Goal: Task Accomplishment & Management: Manage account settings

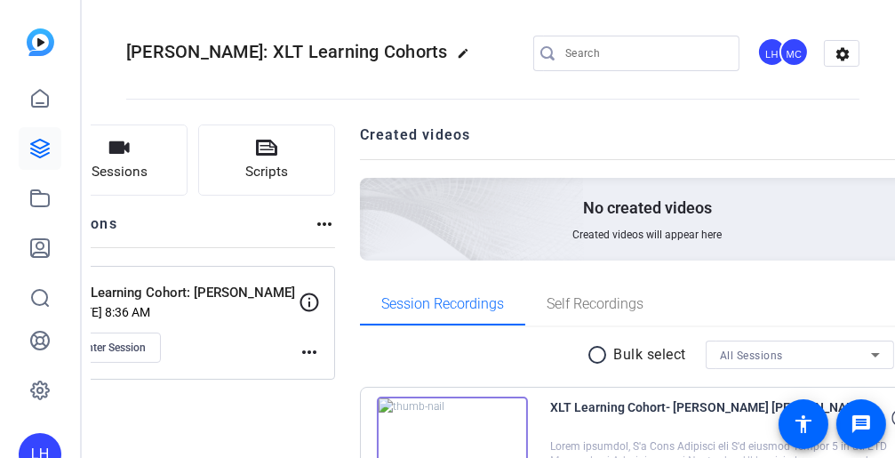
click at [320, 348] on mat-icon "more_horiz" at bounding box center [309, 351] width 21 height 21
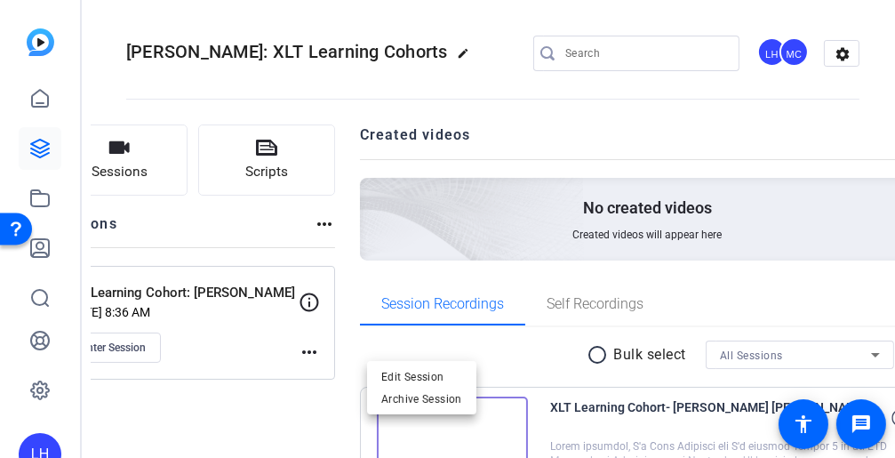
click at [317, 356] on div at bounding box center [447, 229] width 895 height 458
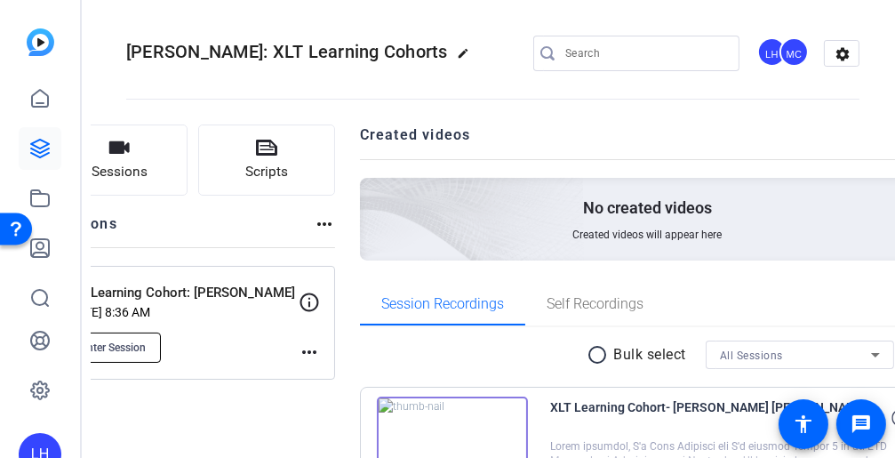
click at [146, 345] on span "Enter Session" at bounding box center [113, 348] width 65 height 14
click at [320, 347] on mat-icon "more_horiz" at bounding box center [309, 351] width 21 height 21
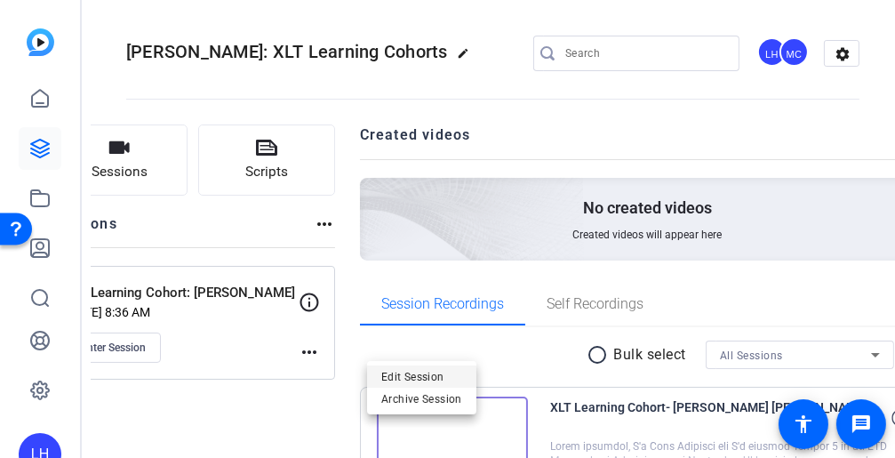
click at [306, 182] on span "Edit Session" at bounding box center [156, 129] width 299 height 107
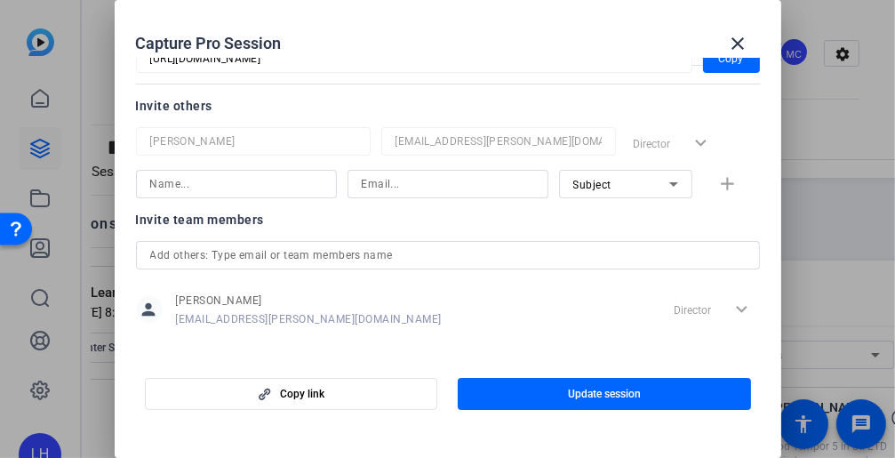
scroll to position [218, 0]
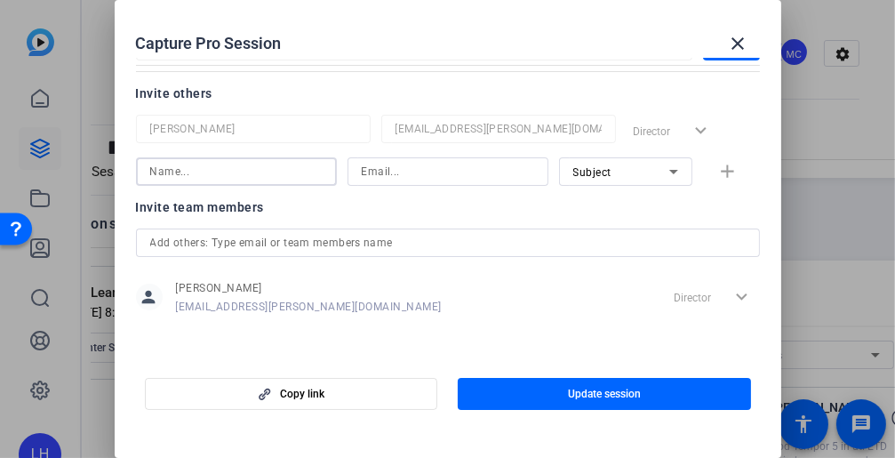
click at [247, 168] on input at bounding box center [236, 171] width 172 height 21
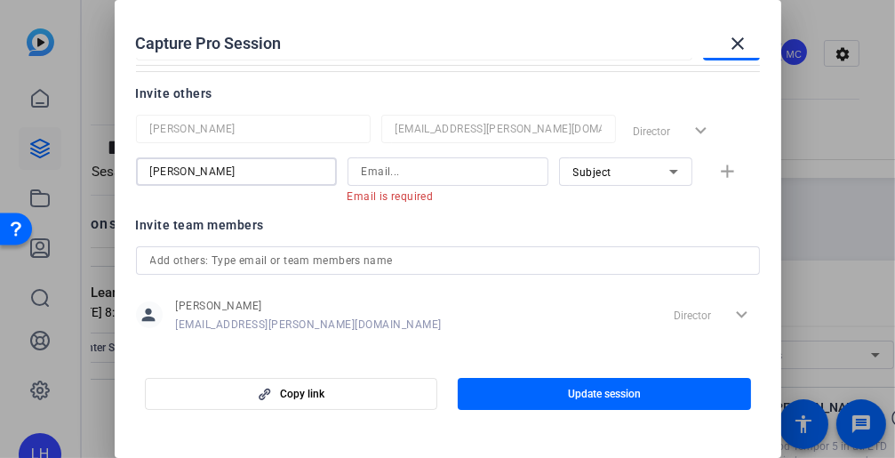
click at [247, 168] on input "Cheryl" at bounding box center [236, 171] width 172 height 21
type input "Cheryl Kern"
click at [426, 171] on input at bounding box center [448, 171] width 172 height 21
paste input "cmkern@solventum.com"
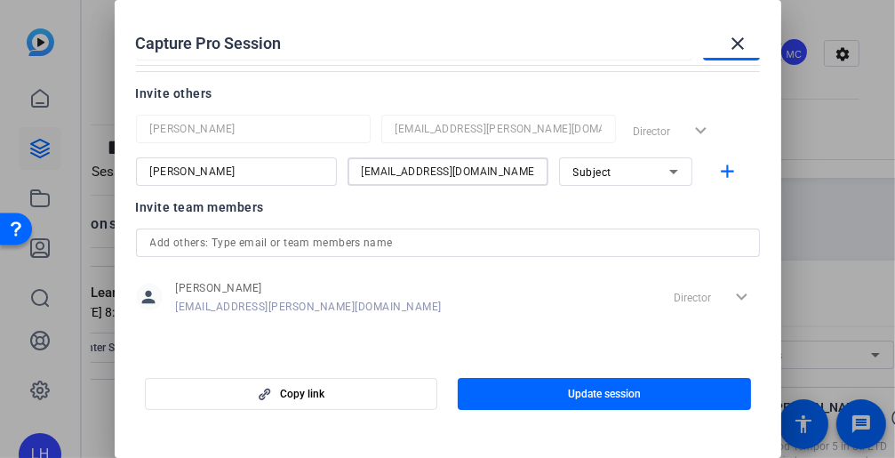
type input "cmkern@solventum.com"
click at [663, 180] on icon at bounding box center [673, 171] width 21 height 21
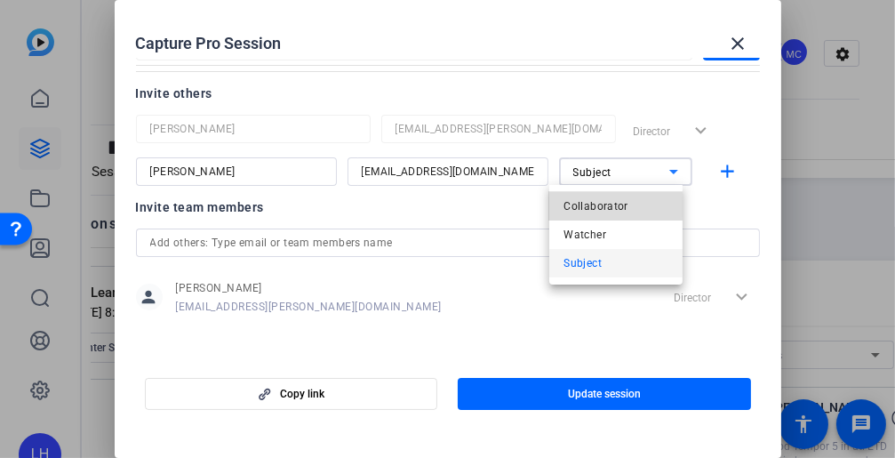
click at [612, 206] on span "Collaborator" at bounding box center [596, 206] width 65 height 21
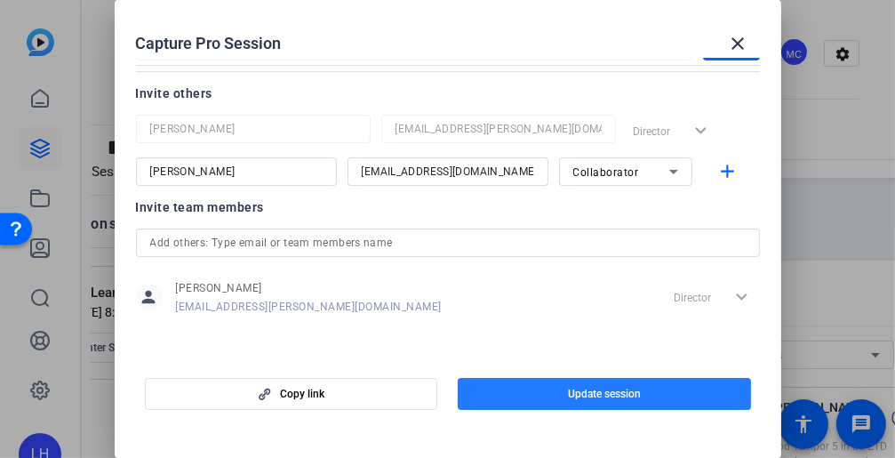
click at [557, 389] on span "button" at bounding box center [604, 394] width 293 height 43
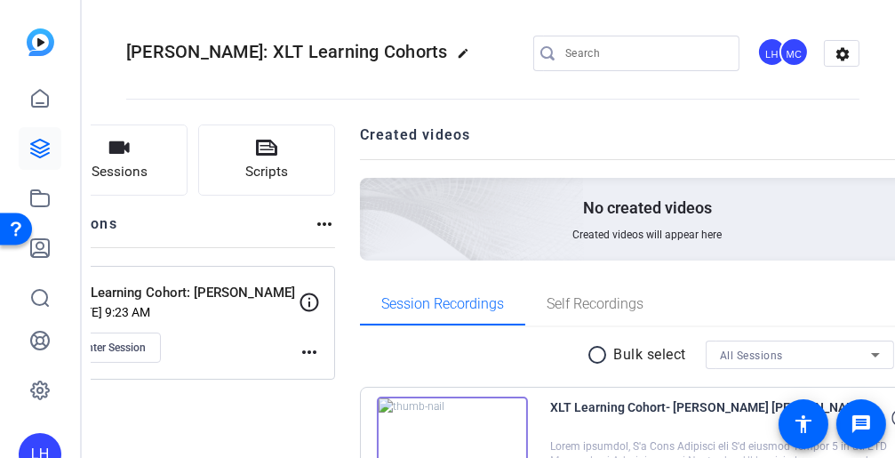
click at [320, 348] on mat-icon "more_horiz" at bounding box center [309, 351] width 21 height 21
click at [417, 380] on span "Edit Session" at bounding box center [421, 375] width 81 height 21
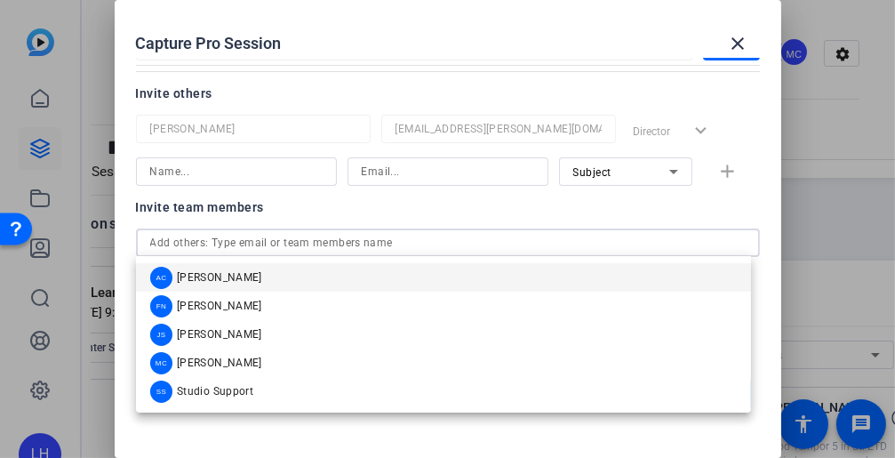
click at [478, 244] on input "text" at bounding box center [448, 242] width 596 height 21
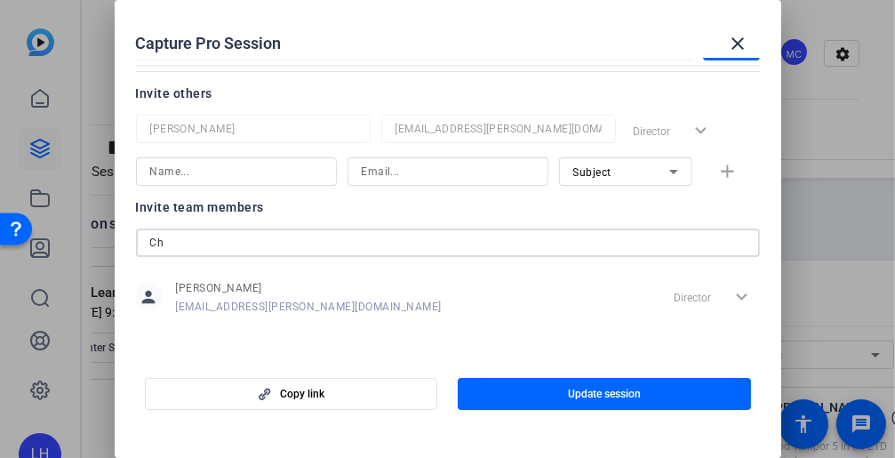
type input "C"
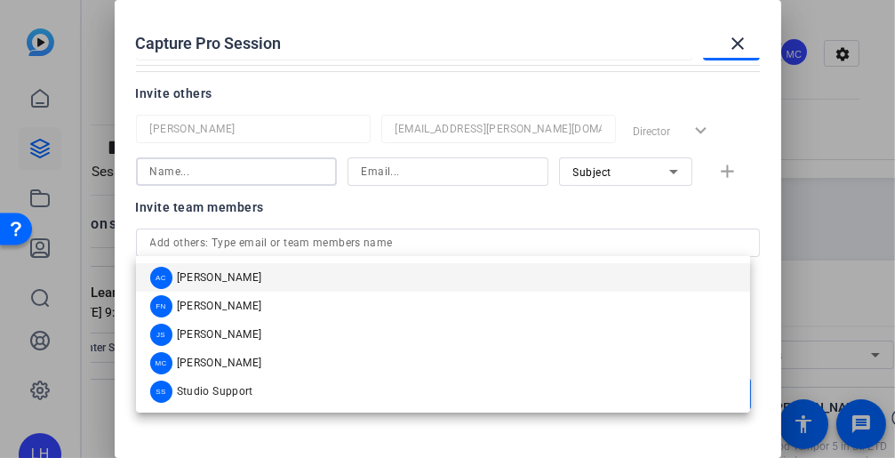
click at [207, 171] on input at bounding box center [236, 171] width 172 height 21
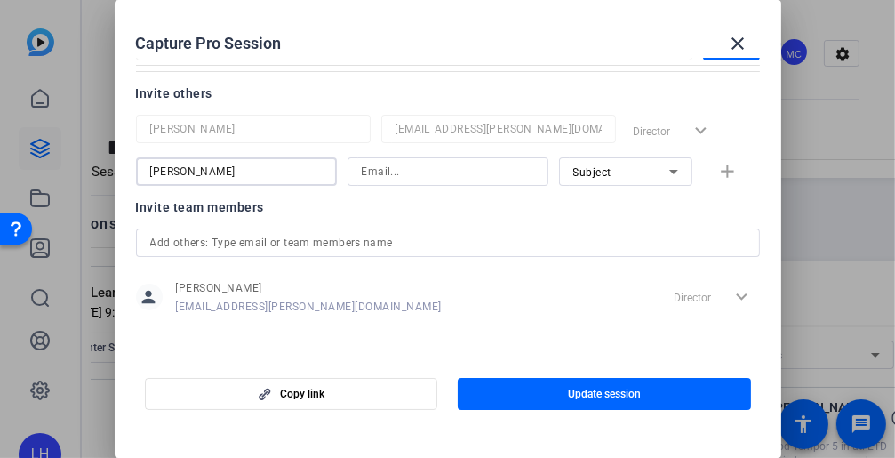
type input "Cheryl Kern"
type input "cmkern@solventum.com"
click at [663, 172] on icon at bounding box center [673, 171] width 21 height 21
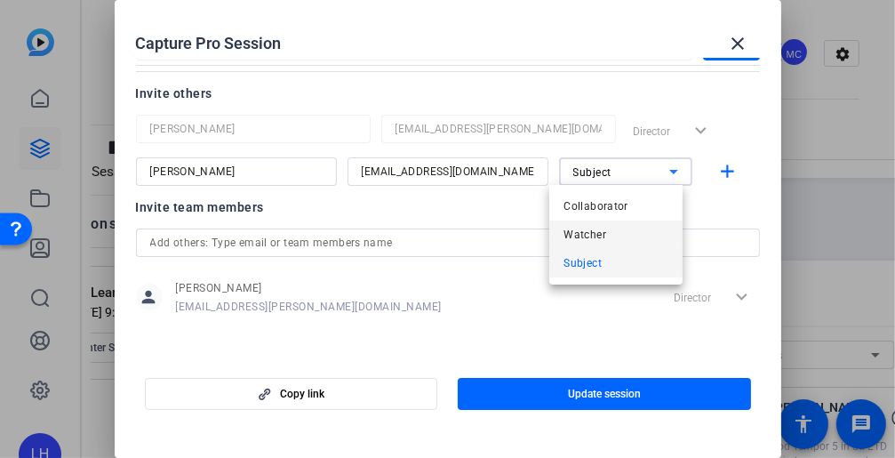
click at [619, 234] on mat-option "Watcher" at bounding box center [615, 235] width 133 height 28
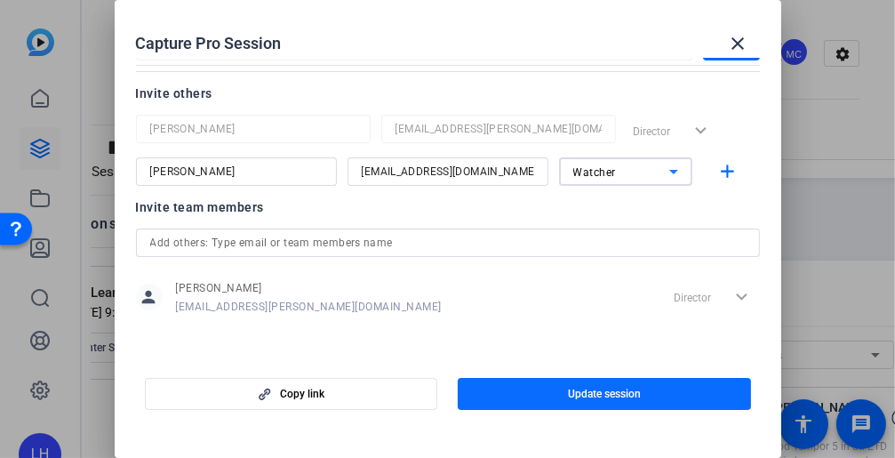
click at [649, 391] on span "button" at bounding box center [604, 394] width 293 height 43
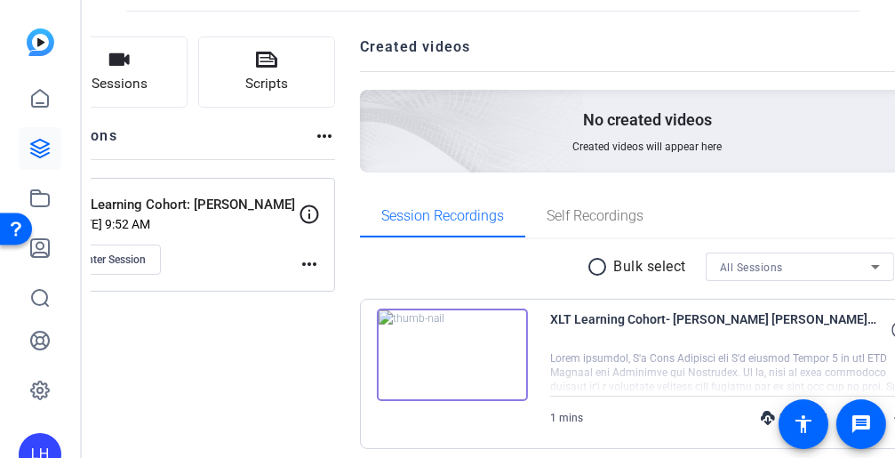
scroll to position [177, 0]
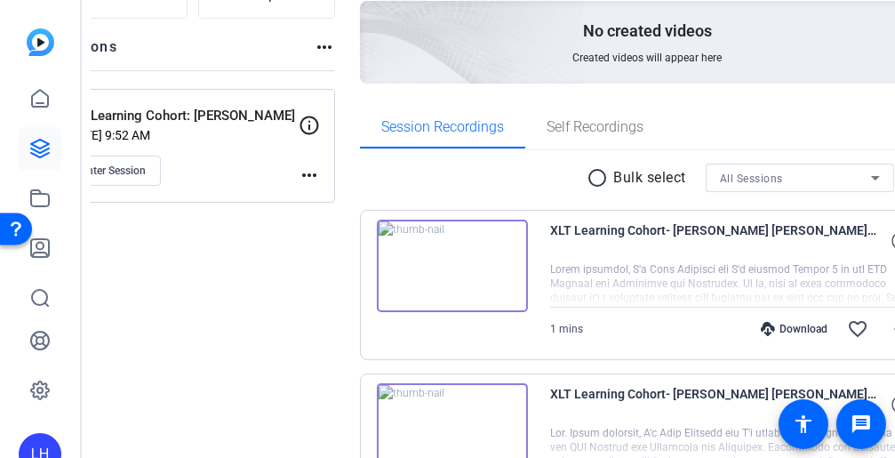
drag, startPoint x: 380, startPoint y: 171, endPoint x: 330, endPoint y: 236, distance: 81.8
click at [307, 253] on div "Sessions Scripts Sessions more_horiz XLT Learning Cohort: Garri Garrison Sep 05…" at bounding box center [193, 346] width 285 height 797
click at [320, 171] on mat-icon "more_horiz" at bounding box center [309, 174] width 21 height 21
click at [334, 263] on div at bounding box center [447, 229] width 895 height 458
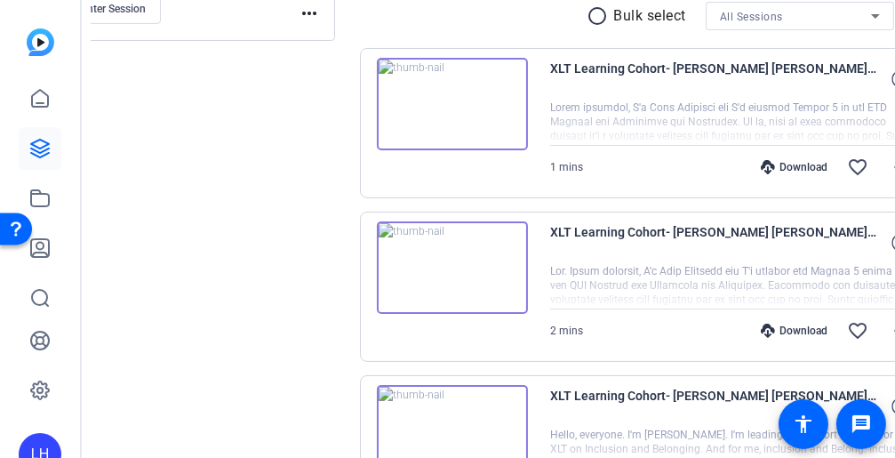
scroll to position [303, 0]
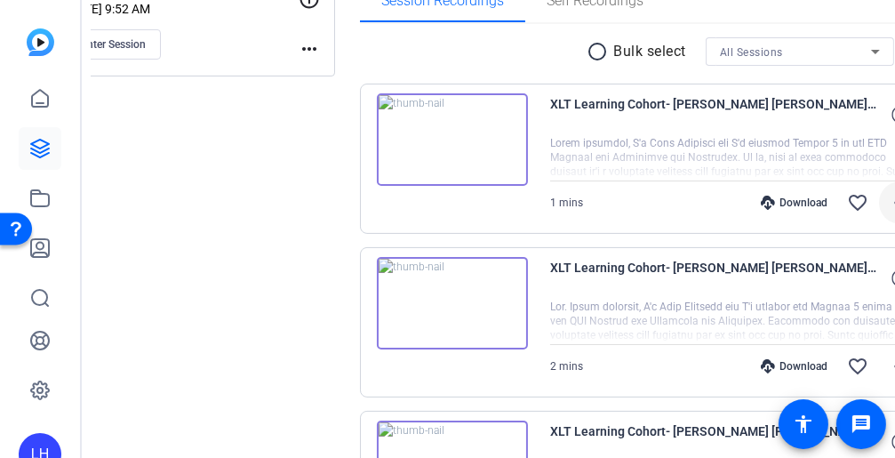
click at [890, 198] on mat-icon "more_horiz" at bounding box center [900, 202] width 21 height 21
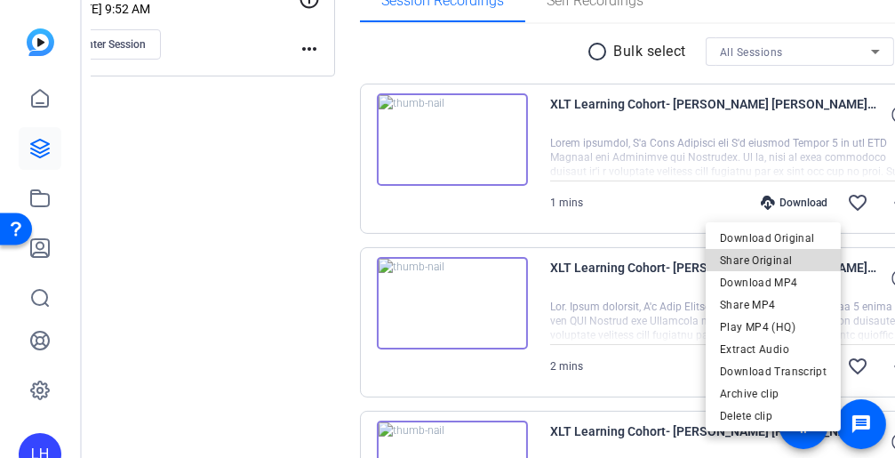
click at [801, 256] on span "Share Original" at bounding box center [773, 260] width 107 height 21
